Goal: Navigation & Orientation: Go to known website

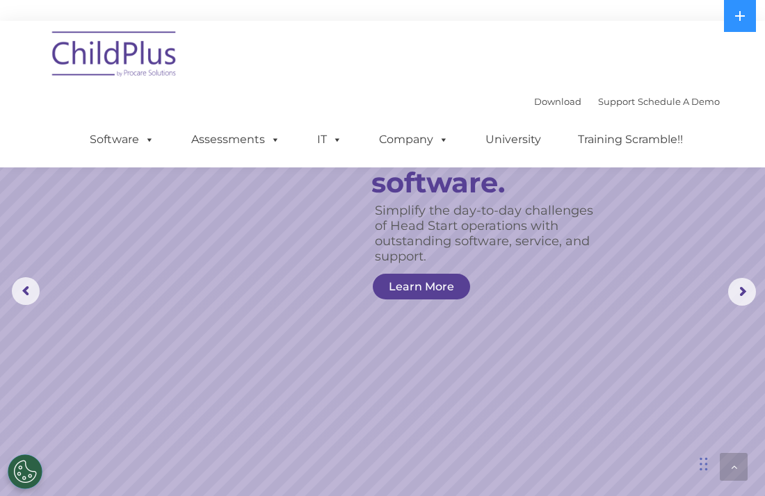
scroll to position [706, 0]
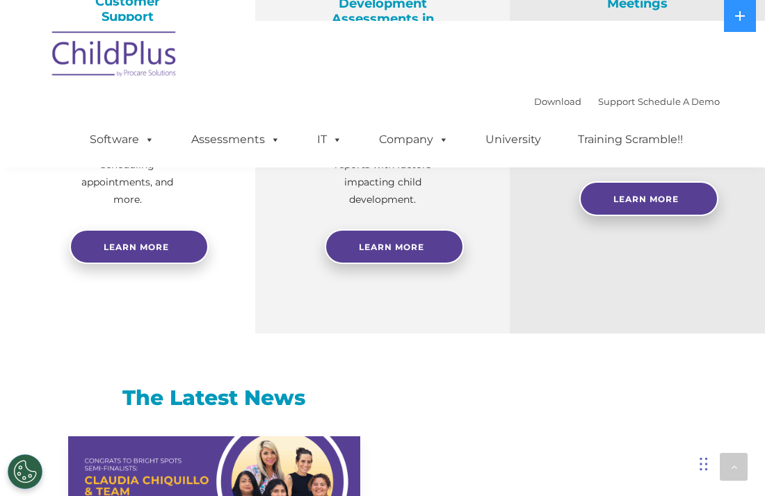
select select "MEDIUM"
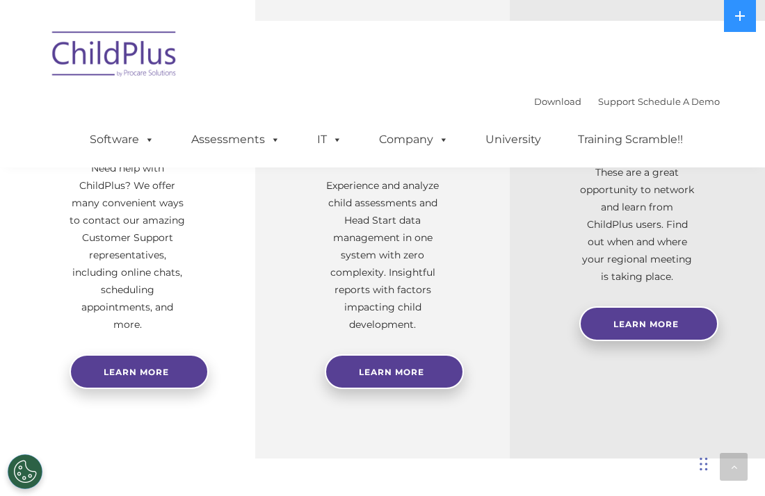
scroll to position [583, 0]
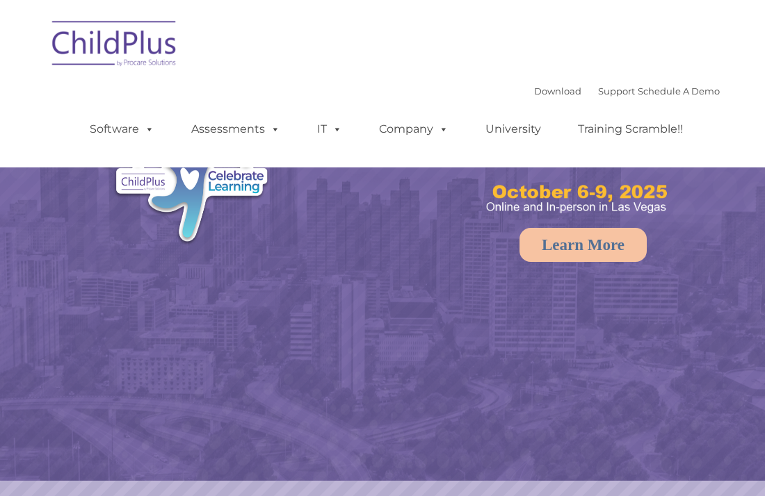
select select "MEDIUM"
